Goal: Transaction & Acquisition: Purchase product/service

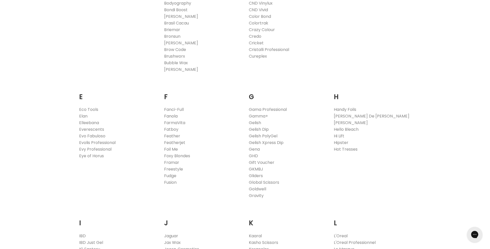
click at [168, 117] on link "Fanola" at bounding box center [171, 116] width 14 height 6
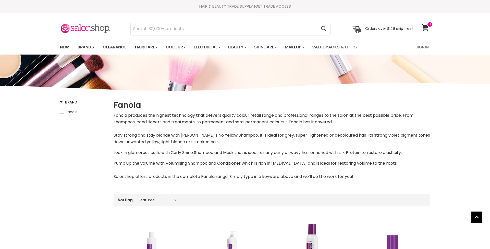
select select "manual"
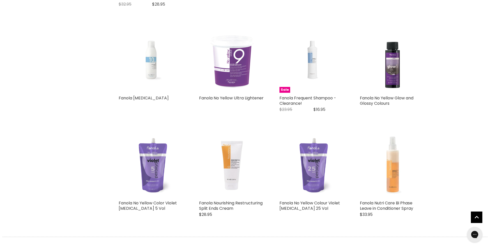
scroll to position [1255, 0]
click at [384, 95] on link "Fanola No Yellow Glow and Glossy Colours" at bounding box center [387, 100] width 54 height 11
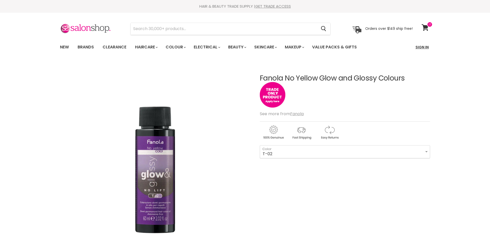
click at [422, 47] on link "Sign In" at bounding box center [421, 47] width 19 height 11
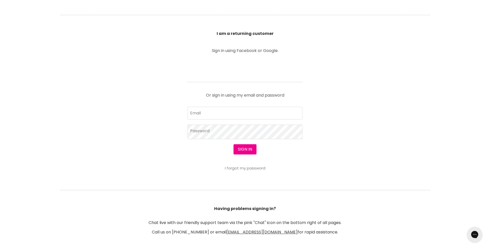
scroll to position [168, 0]
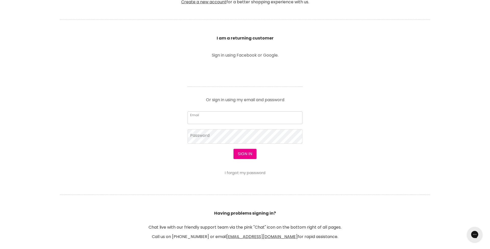
type input "hollystylz824@gmail.com"
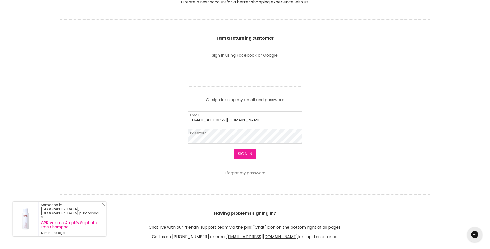
click at [247, 153] on button "Sign in" at bounding box center [244, 154] width 23 height 10
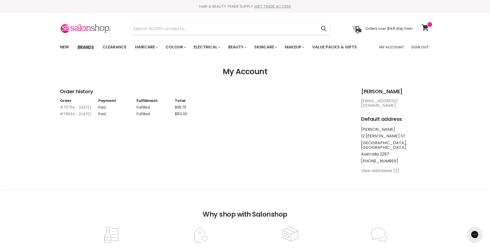
click at [84, 46] on link "Brands" at bounding box center [86, 47] width 24 height 11
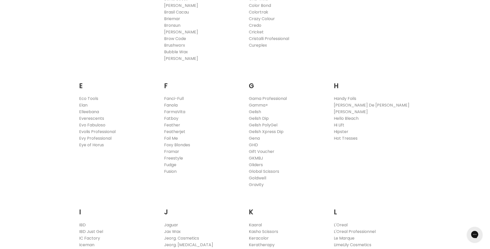
click at [170, 105] on link "Fanola" at bounding box center [171, 105] width 14 height 6
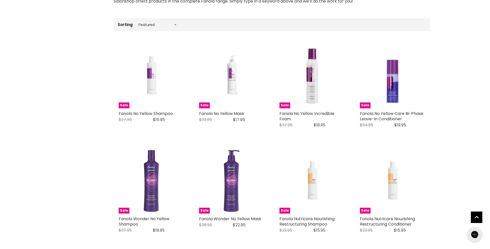
scroll to position [177, 0]
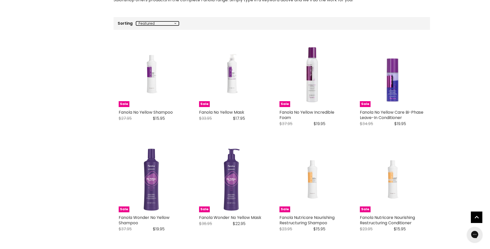
select select "price-ascending"
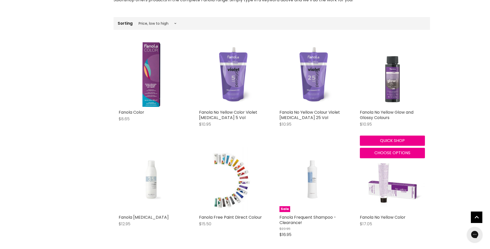
click at [390, 93] on img "Main content" at bounding box center [392, 74] width 65 height 65
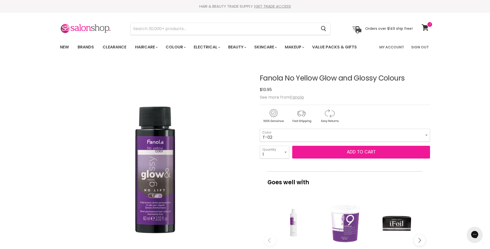
click at [332, 155] on button "Add to cart" at bounding box center [361, 152] width 138 height 13
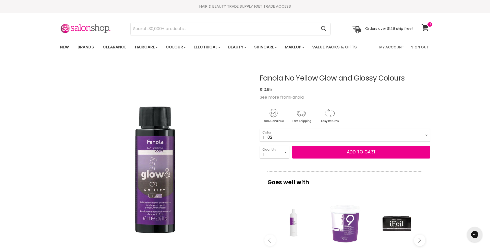
scroll to position [1, 0]
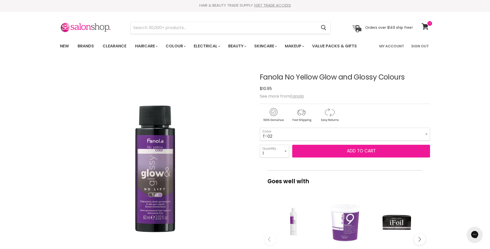
click at [365, 153] on span "Add to cart" at bounding box center [361, 151] width 29 height 6
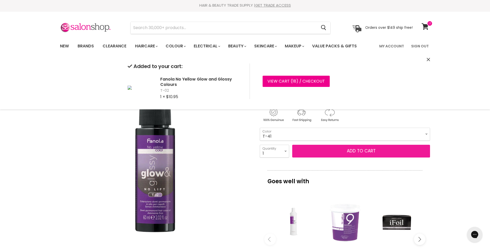
click at [365, 151] on button "Add to cart" at bounding box center [361, 151] width 138 height 13
click at [366, 151] on button "Add to cart" at bounding box center [361, 151] width 138 height 13
click at [371, 151] on button "Add to cart" at bounding box center [361, 151] width 138 height 13
click at [369, 151] on button "Add to cart" at bounding box center [361, 151] width 138 height 13
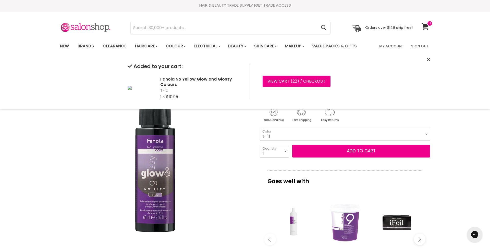
select select "T-11"
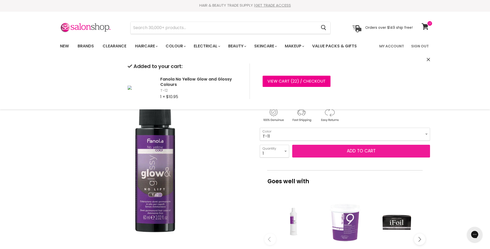
click at [370, 151] on button "Add to cart" at bounding box center [361, 151] width 138 height 13
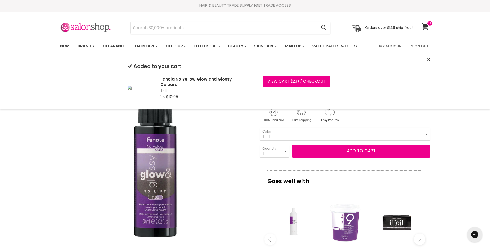
click at [220, 196] on img "Fanola No Yellow Glow and Glossy Colours image. Click or Scroll to Zoom." at bounding box center [155, 155] width 191 height 191
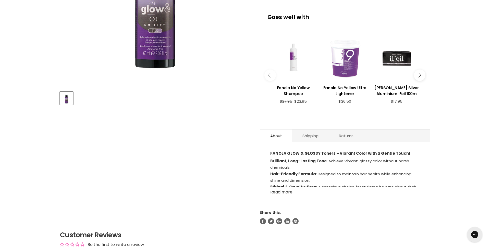
scroll to position [170, 0]
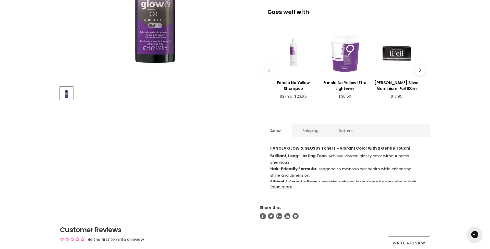
click at [280, 188] on link "Read more" at bounding box center [344, 186] width 149 height 8
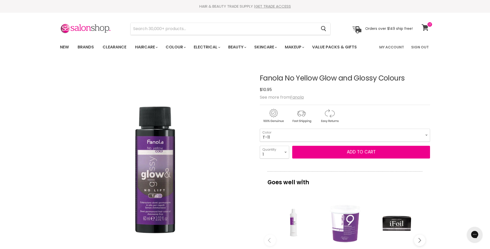
scroll to position [1, 0]
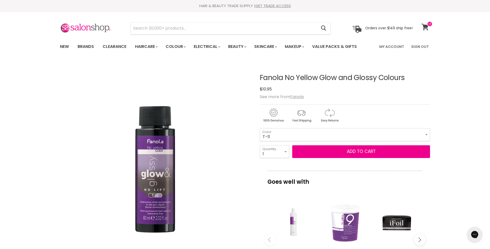
click at [424, 29] on icon at bounding box center [424, 27] width 7 height 7
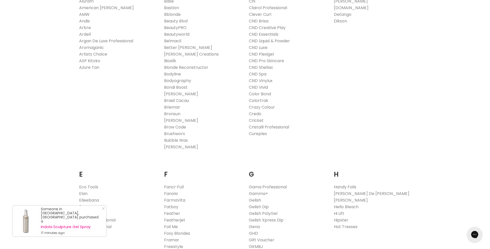
scroll to position [187, 0]
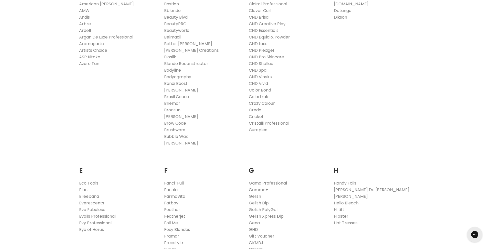
click at [261, 103] on link "Crazy Colour" at bounding box center [262, 104] width 26 height 6
click at [101, 209] on link "Evo Fabuloso" at bounding box center [92, 210] width 26 height 6
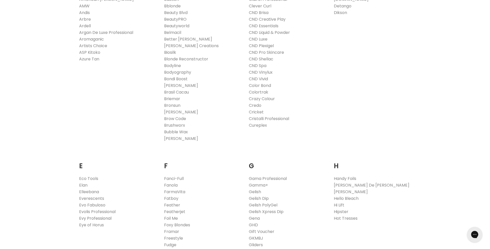
scroll to position [192, 0]
click at [100, 218] on link "Evy Professional" at bounding box center [95, 218] width 32 height 6
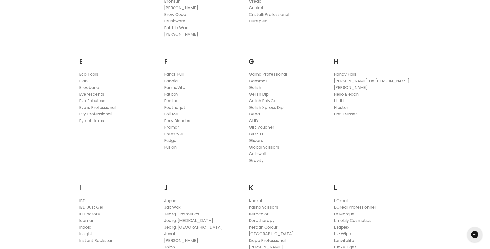
scroll to position [296, 0]
click at [341, 99] on link "Hi Lift" at bounding box center [339, 100] width 10 height 6
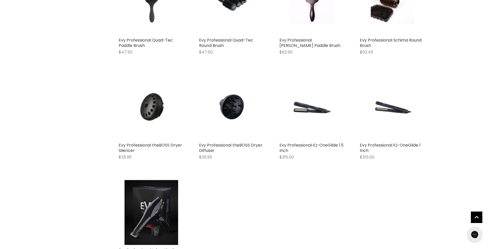
scroll to position [419, 0]
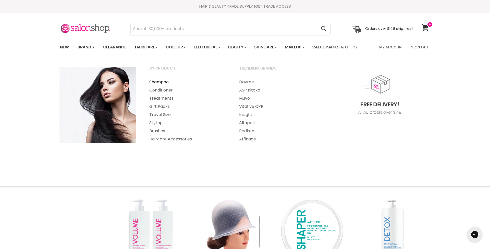
click at [158, 82] on link "Shampoo" at bounding box center [187, 82] width 89 height 8
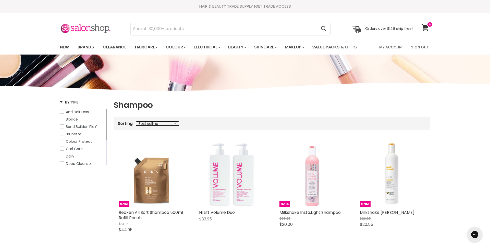
select select "price-ascending"
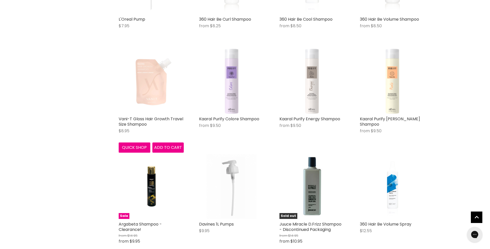
scroll to position [193, 0]
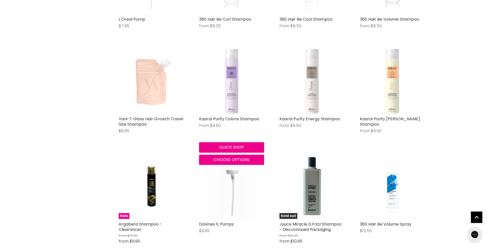
click at [229, 91] on img "Main content" at bounding box center [232, 81] width 14 height 65
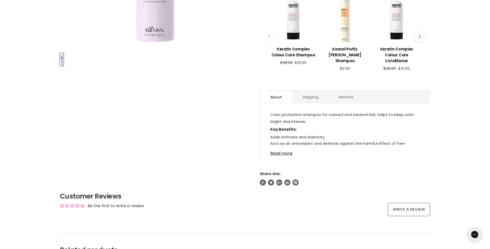
scroll to position [222, 0]
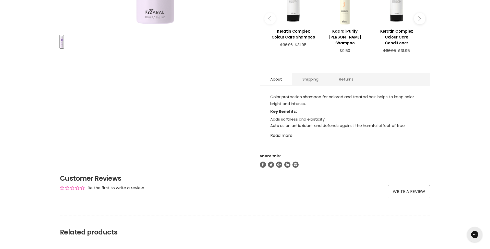
click at [280, 137] on link "Read more" at bounding box center [344, 134] width 149 height 8
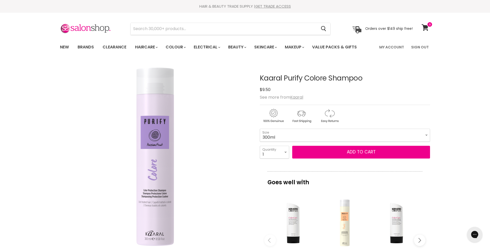
scroll to position [0, 0]
click at [296, 97] on u "Kaaral" at bounding box center [296, 97] width 13 height 6
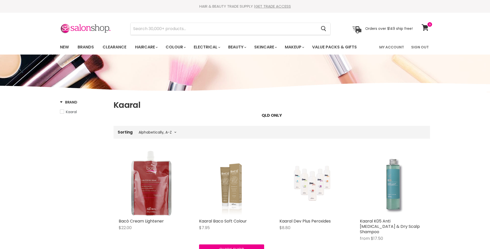
select select "title-ascending"
click at [237, 184] on img "Main content" at bounding box center [231, 183] width 65 height 65
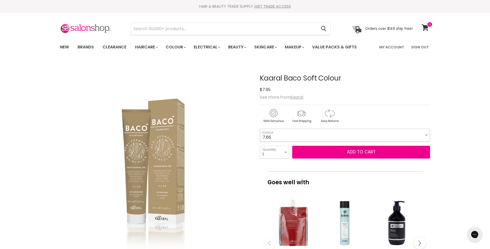
drag, startPoint x: 285, startPoint y: 135, endPoint x: 188, endPoint y: 104, distance: 101.9
click at [216, 123] on article "Click or scroll to zoom Tap or pinch to zoom Kaaral Baco Soft Colour No reviews" at bounding box center [245, 229] width 370 height 334
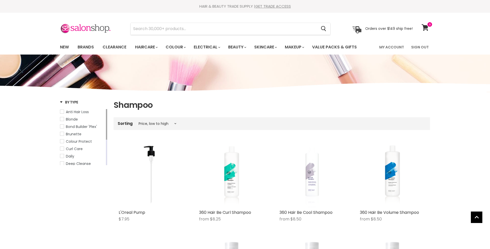
select select "price-ascending"
click at [91, 47] on link "Brands" at bounding box center [86, 47] width 24 height 11
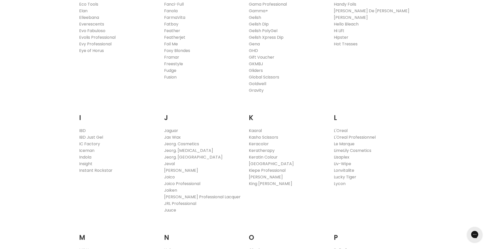
scroll to position [366, 0]
click at [341, 30] on link "Hi Lift" at bounding box center [339, 31] width 10 height 6
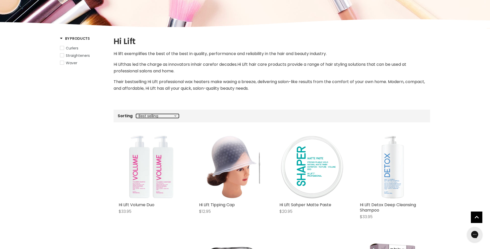
select select "price-ascending"
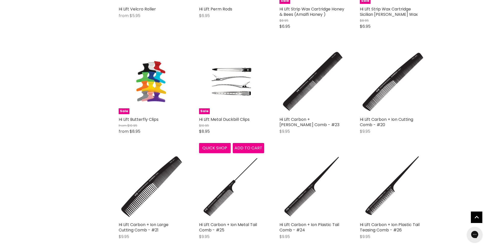
scroll to position [571, 0]
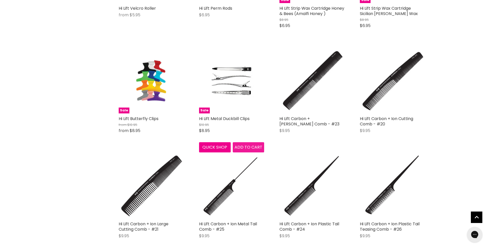
click at [248, 146] on span "Add to cart" at bounding box center [248, 147] width 28 height 6
click at [218, 145] on button "Quick shop" at bounding box center [215, 147] width 32 height 10
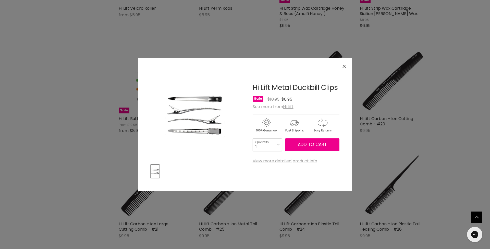
click at [282, 162] on link "View more detailed product info" at bounding box center [285, 161] width 65 height 5
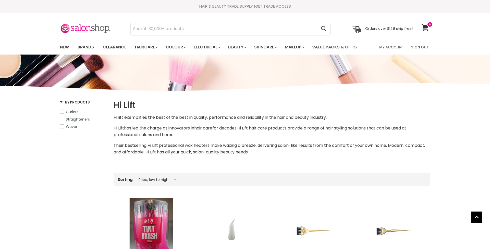
select select "price-ascending"
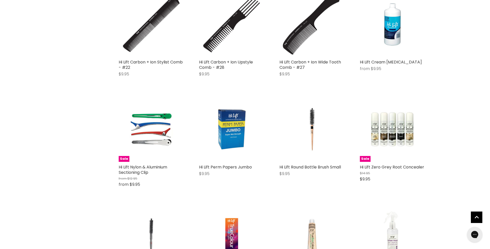
scroll to position [839, 0]
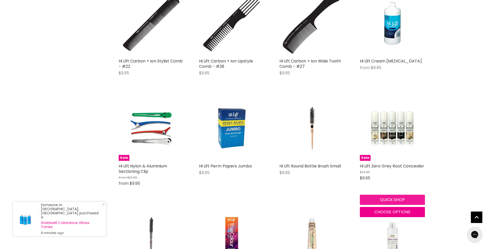
click at [395, 198] on button "Quick shop" at bounding box center [392, 200] width 65 height 10
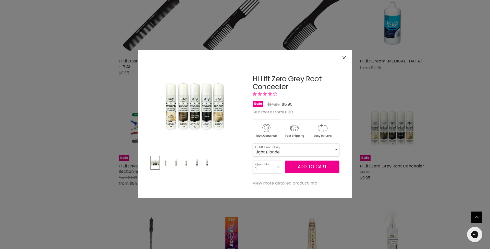
click at [346, 56] on button "Close" at bounding box center [344, 57] width 11 height 11
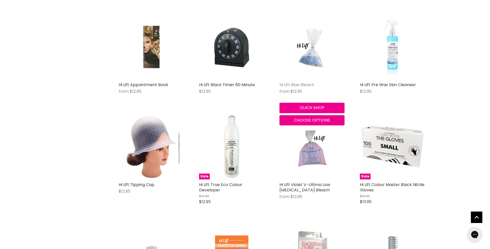
scroll to position [1137, 0]
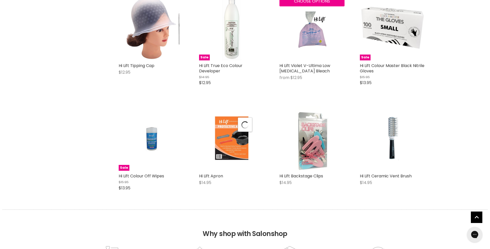
select select "price-ascending"
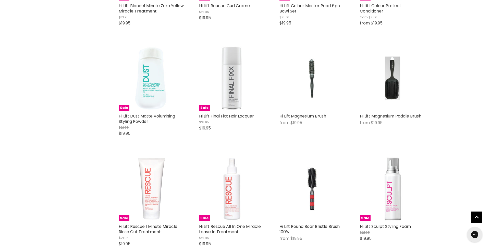
scroll to position [2290, 0]
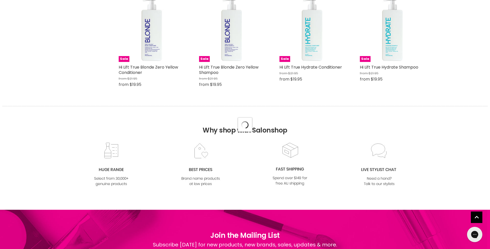
scroll to position [2713, 0]
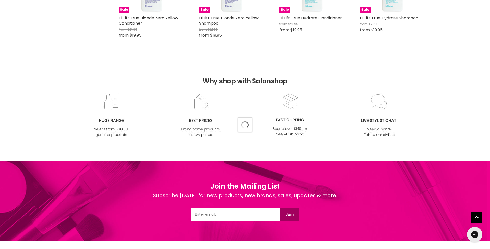
select select "price-ascending"
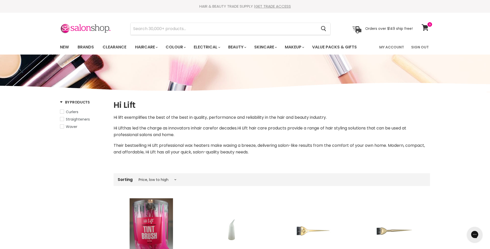
scroll to position [0, 0]
click at [84, 47] on link "Brands" at bounding box center [86, 47] width 24 height 11
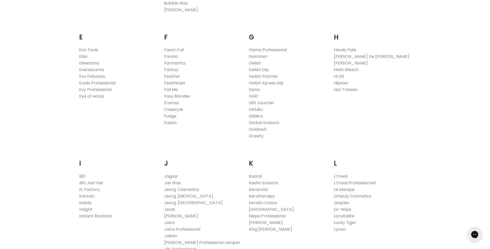
scroll to position [321, 0]
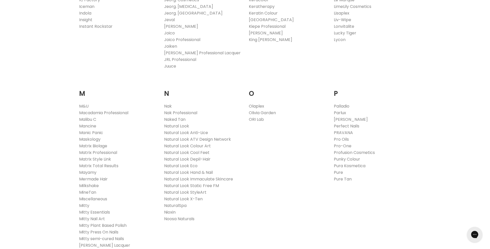
click at [255, 105] on link "Olaplex" at bounding box center [256, 106] width 15 height 6
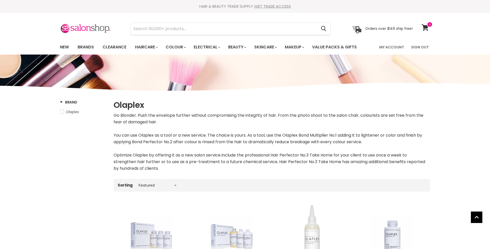
select select "manual"
